Goal: Task Accomplishment & Management: Complete application form

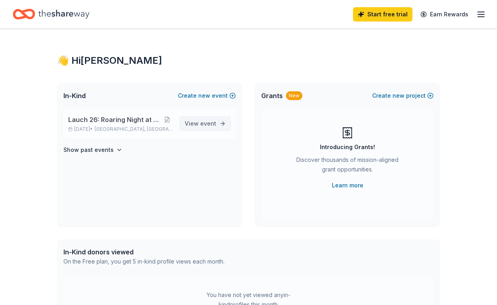
click at [199, 124] on span "View event" at bounding box center [201, 124] width 32 height 10
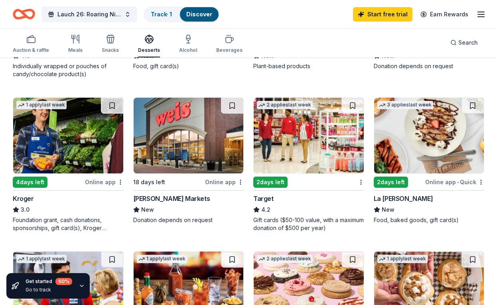
scroll to position [492, 0]
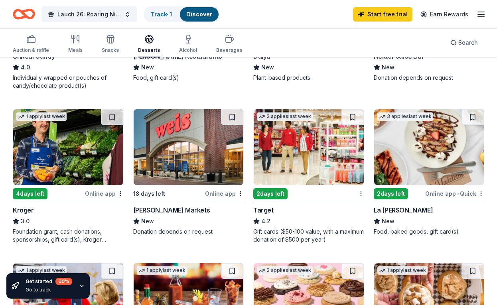
click at [422, 119] on div "3 applies last week" at bounding box center [405, 116] width 56 height 8
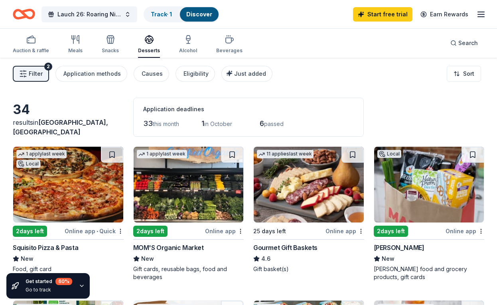
scroll to position [0, 0]
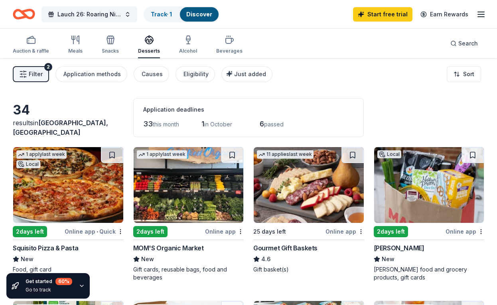
click at [293, 186] on img at bounding box center [309, 185] width 110 height 76
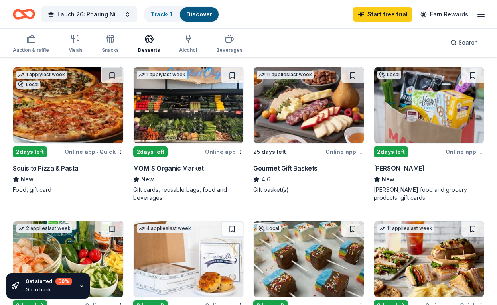
scroll to position [83, 0]
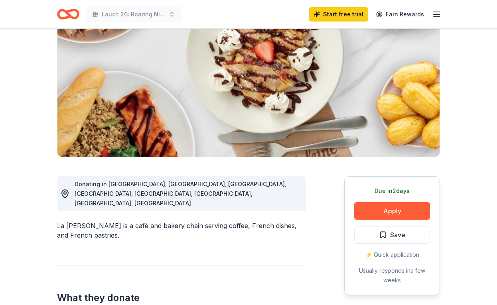
scroll to position [87, 0]
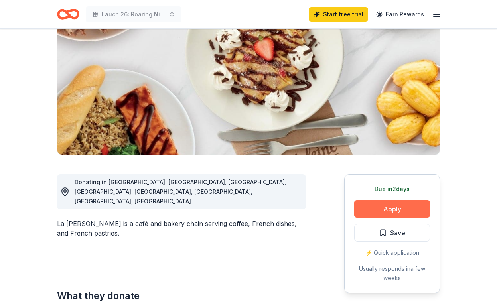
click at [374, 206] on button "Apply" at bounding box center [392, 209] width 76 height 18
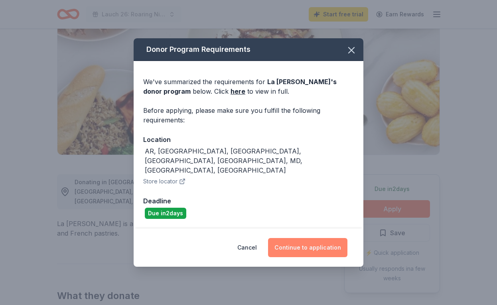
click at [325, 238] on button "Continue to application" at bounding box center [307, 247] width 79 height 19
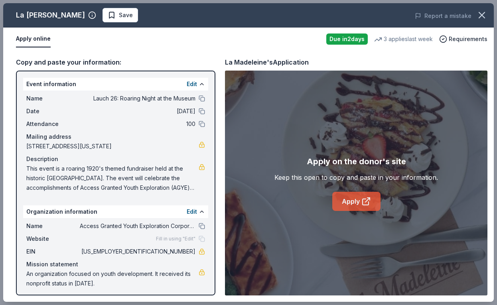
click at [368, 198] on icon at bounding box center [366, 202] width 10 height 10
